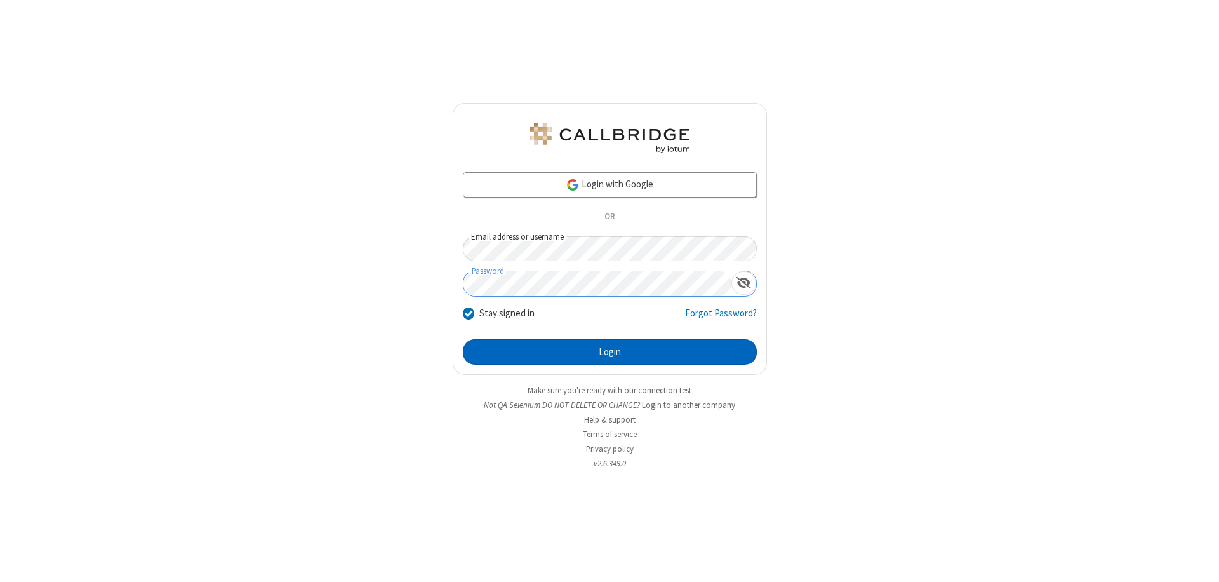
click at [610, 352] on button "Login" at bounding box center [610, 351] width 294 height 25
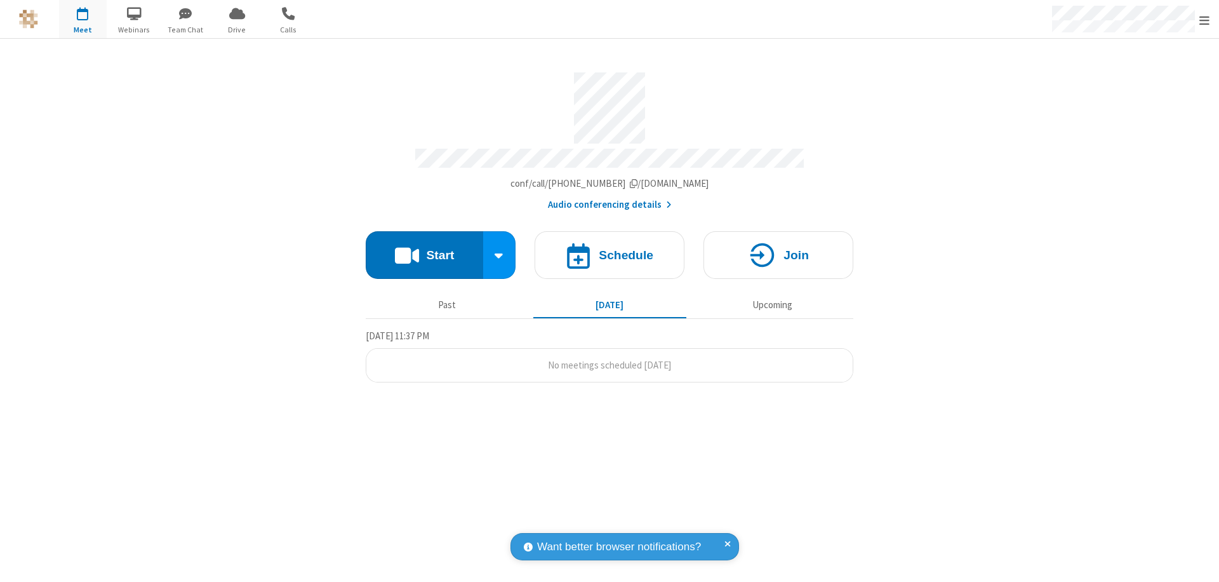
click at [424, 249] on button "Start" at bounding box center [424, 255] width 117 height 48
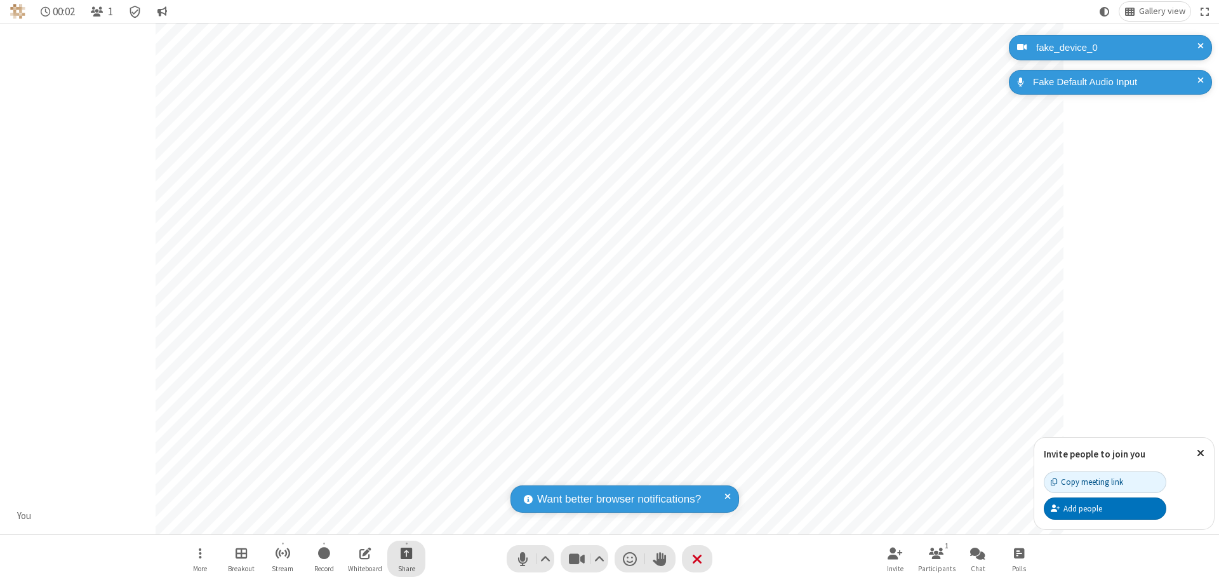
click at [406, 553] on span "Start sharing" at bounding box center [407, 553] width 12 height 16
click at [355, 500] on span "Present files & media" at bounding box center [355, 500] width 15 height 11
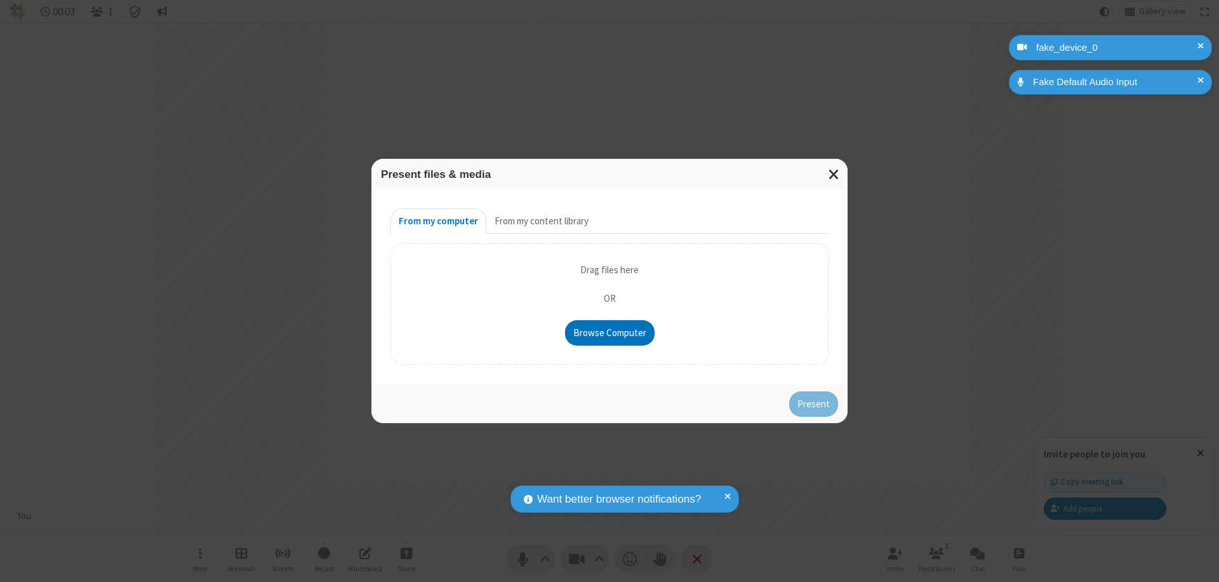
type input "C:\fakepath\doc_test.docx"
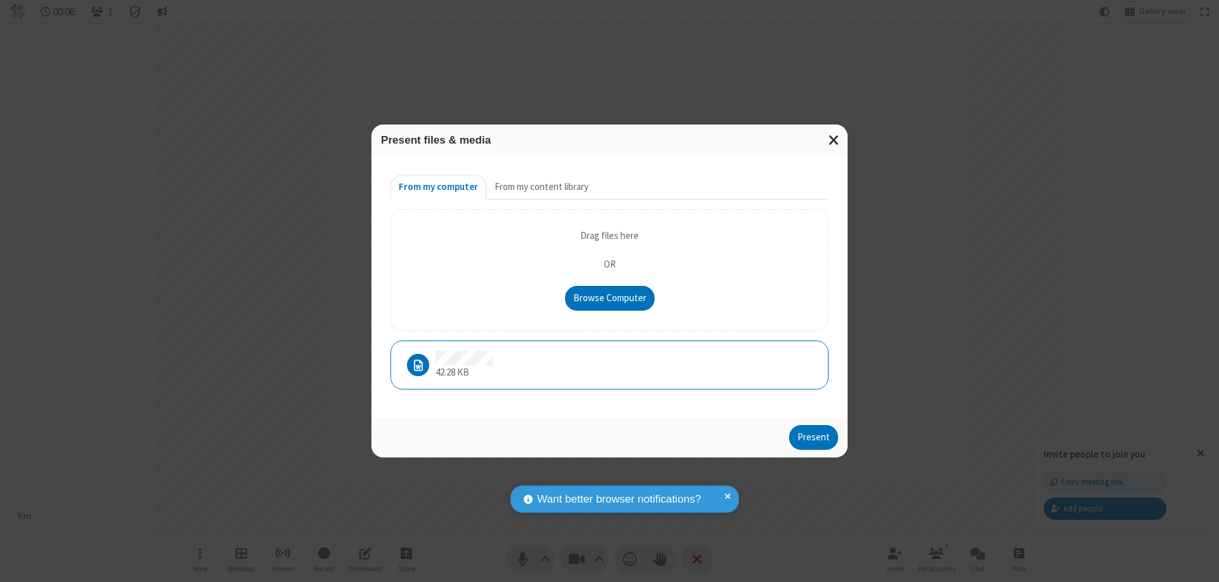
click at [815, 437] on button "Present" at bounding box center [813, 437] width 49 height 25
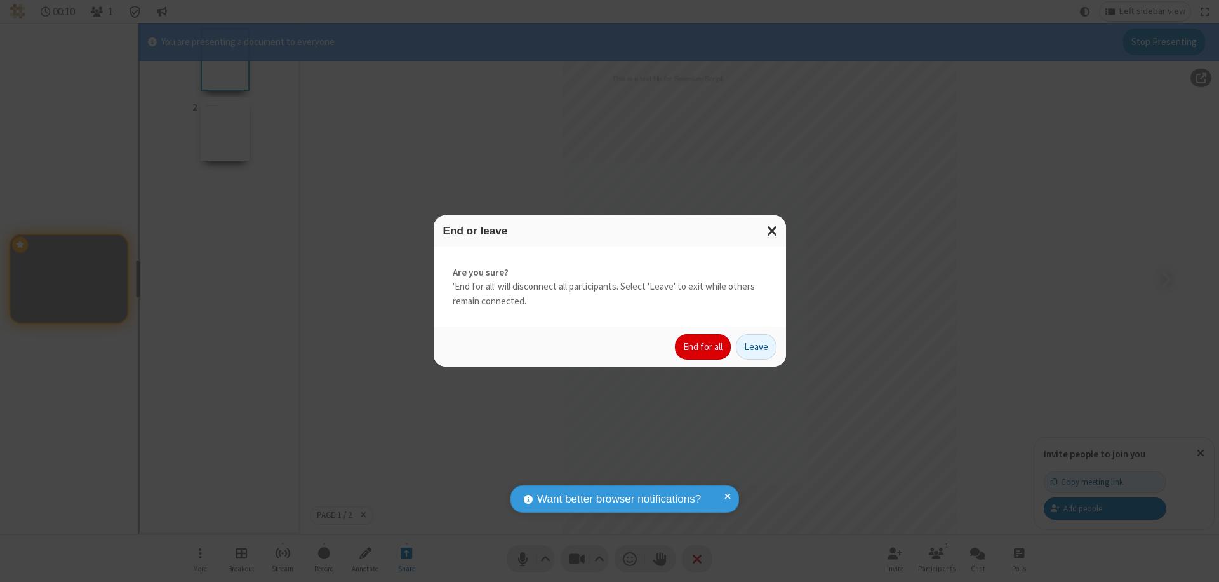
click at [704, 347] on button "End for all" at bounding box center [703, 346] width 56 height 25
